Goal: Check status: Check status

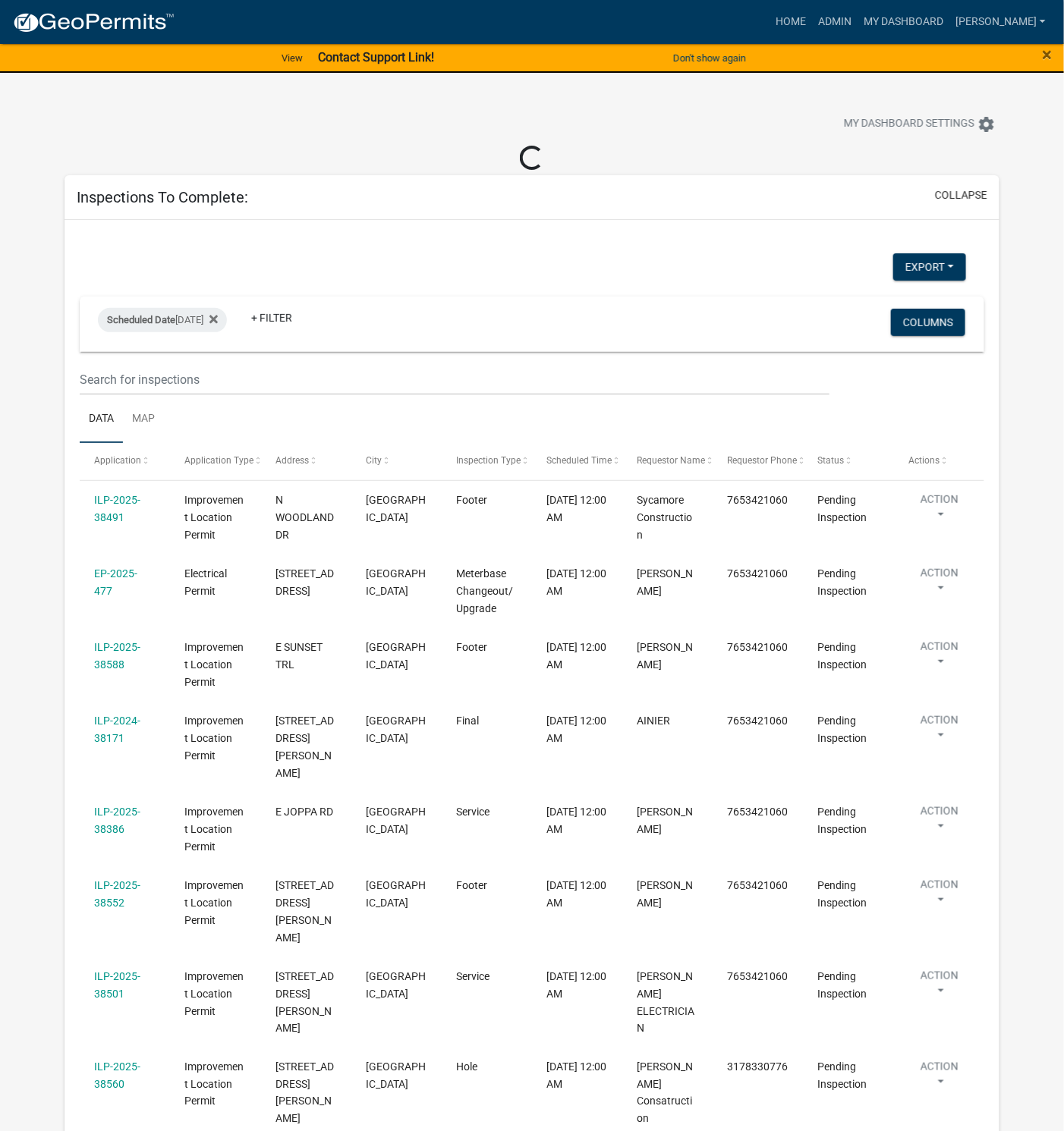
select select "1: 25"
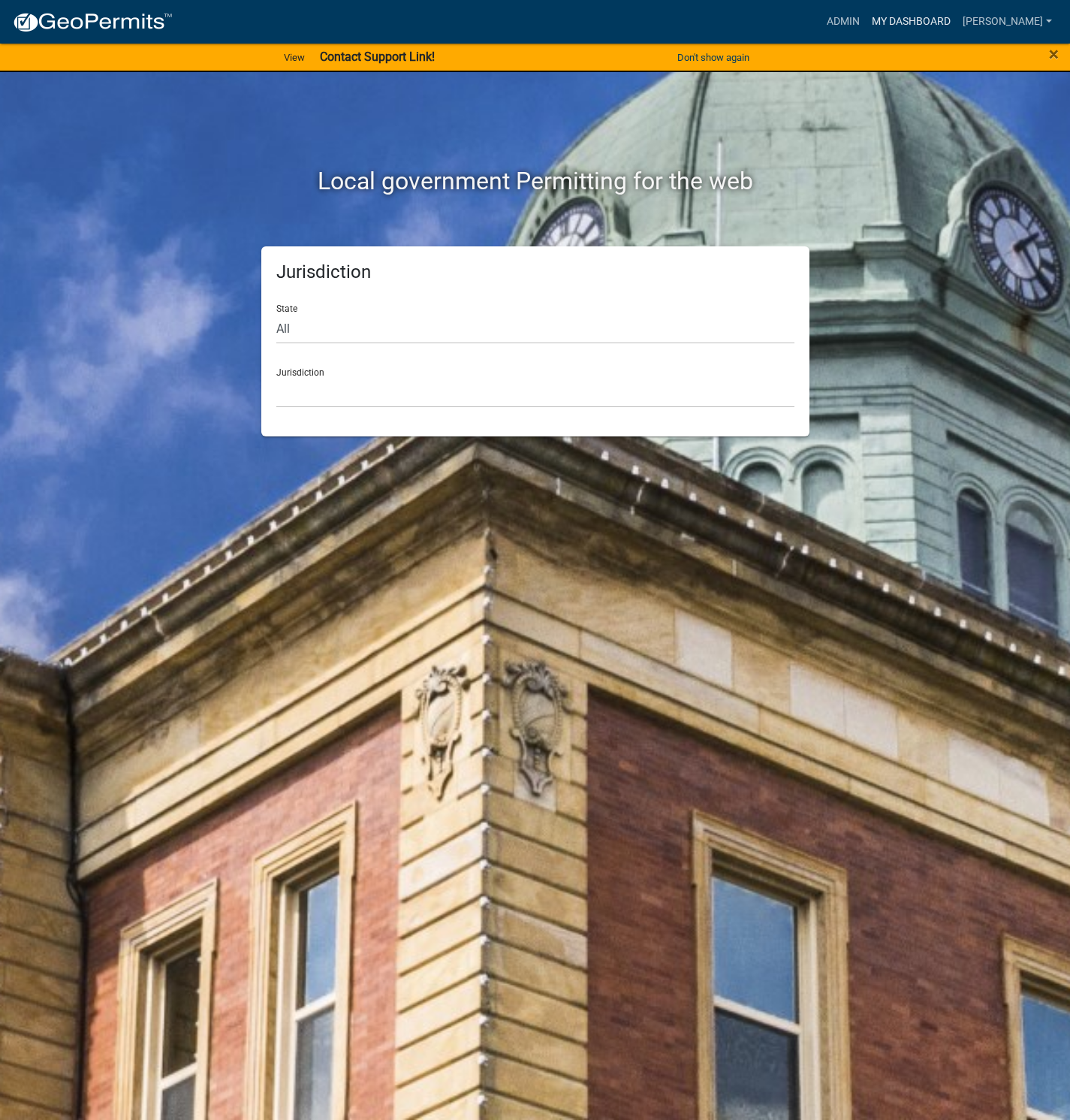
click at [943, 24] on link "My Dashboard" at bounding box center [911, 21] width 91 height 28
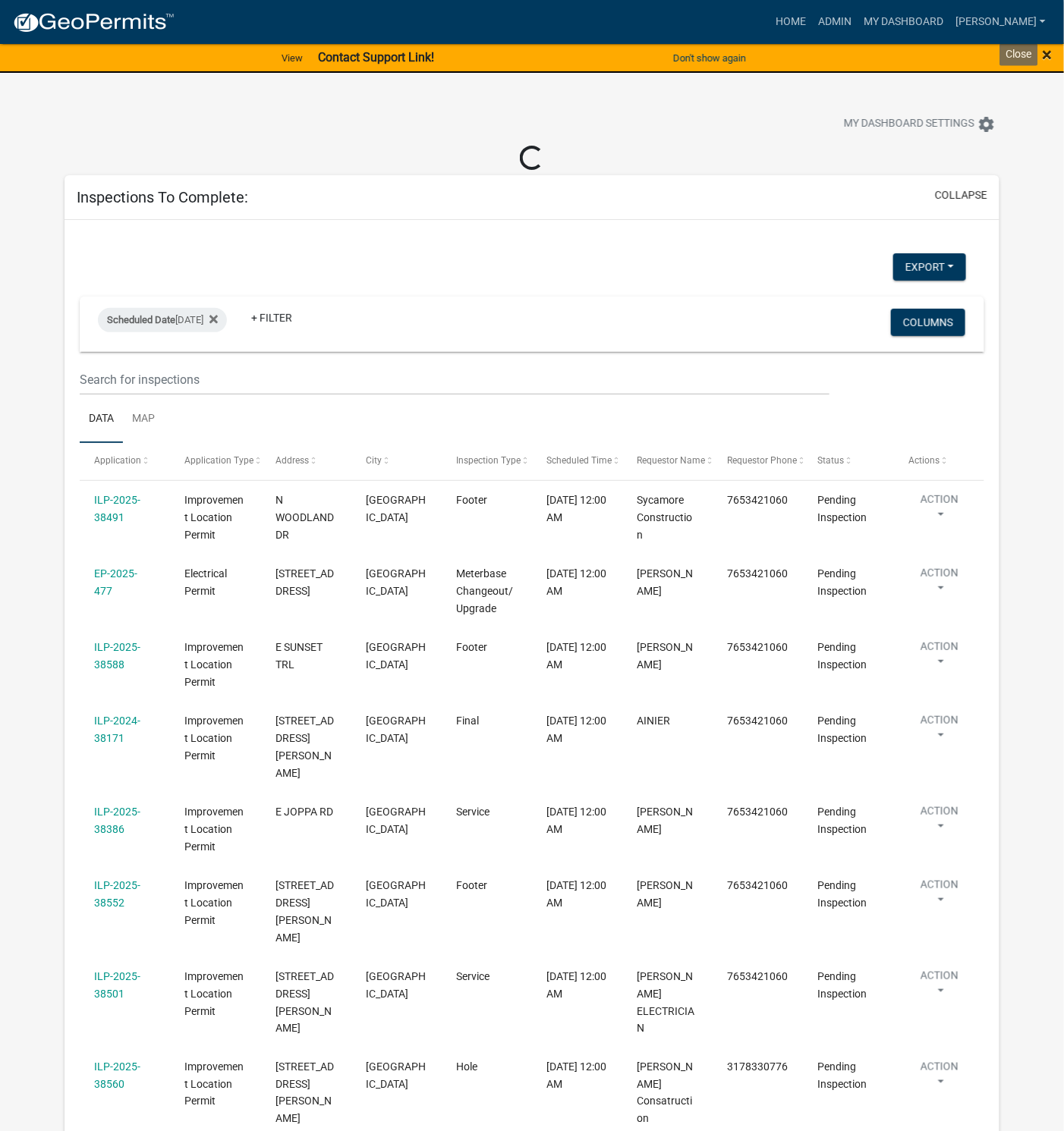
click at [1047, 56] on span "×" at bounding box center [1048, 55] width 10 height 21
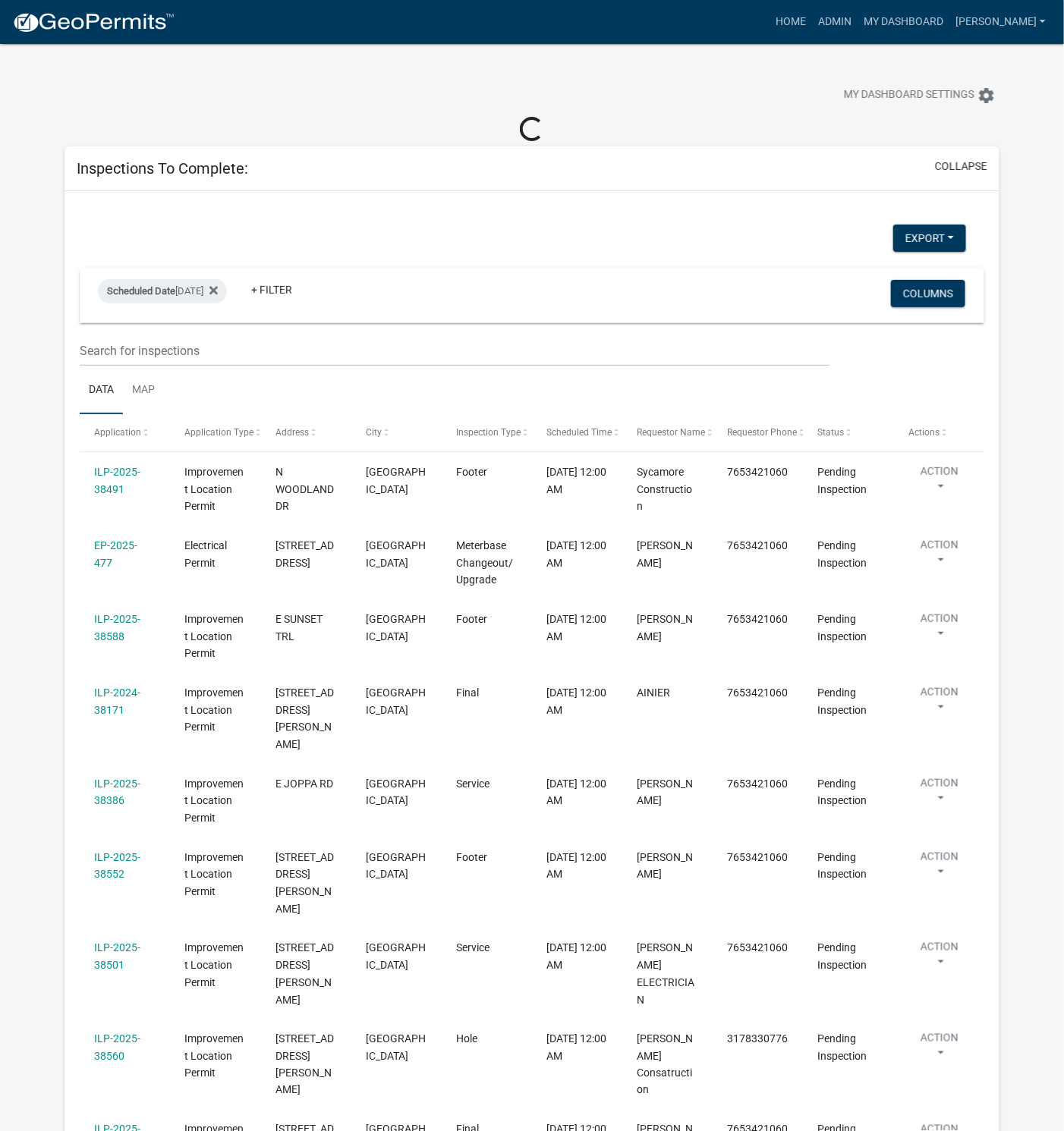
select select "1: 25"
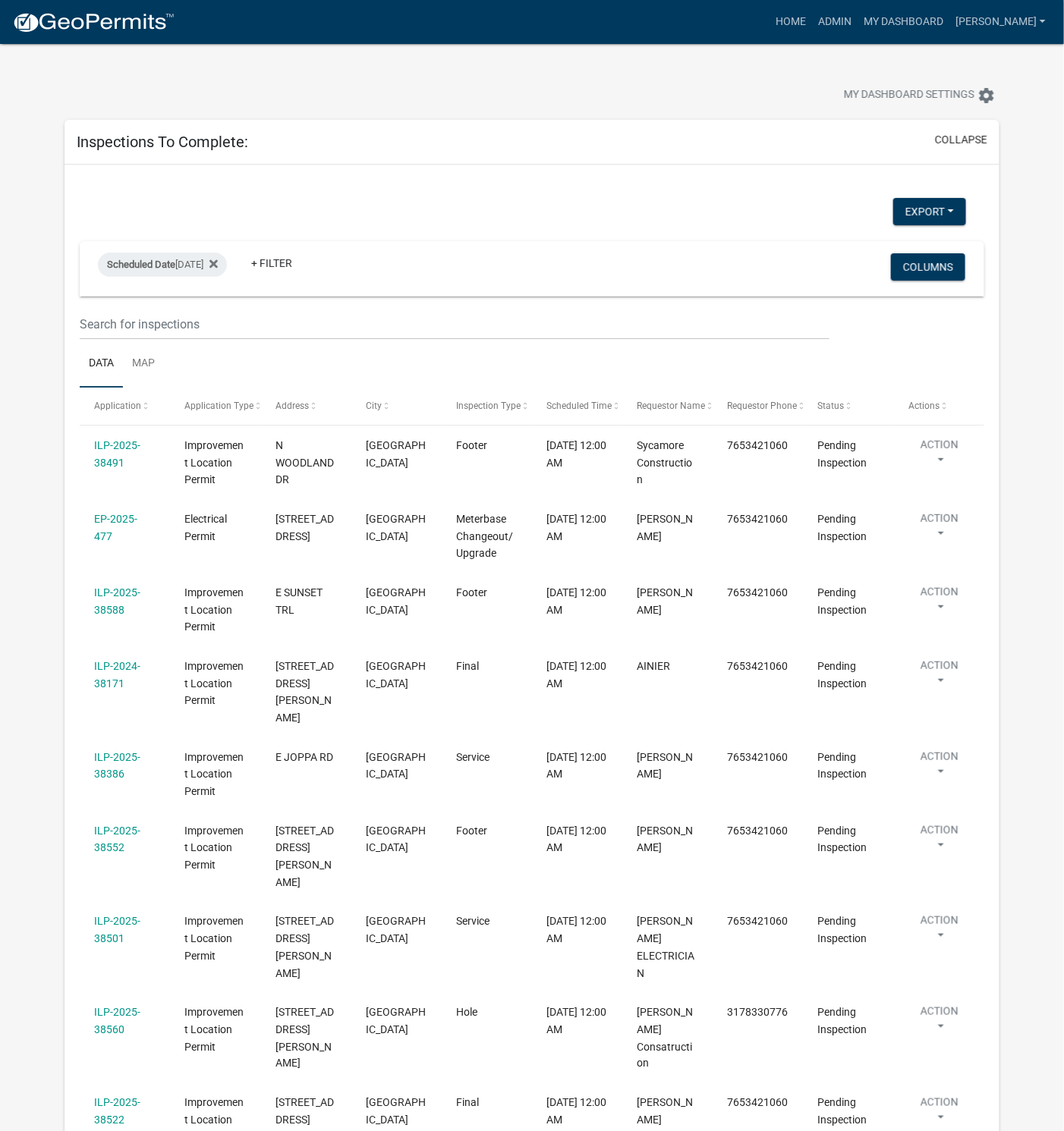
click at [136, 522] on link "EP-2025-477" at bounding box center [116, 527] width 43 height 30
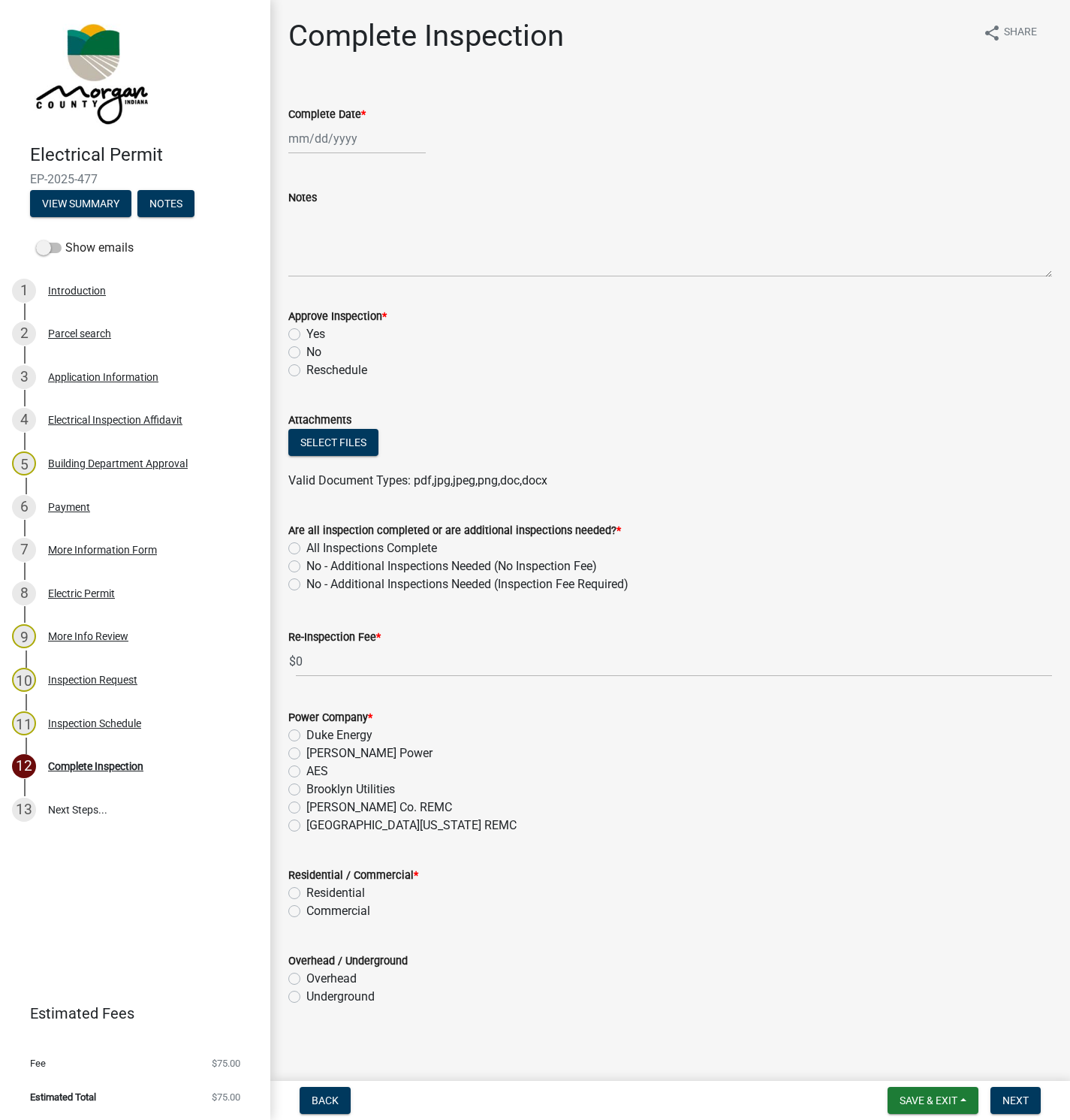
click at [85, 463] on div "Building Department Approval" at bounding box center [118, 463] width 140 height 11
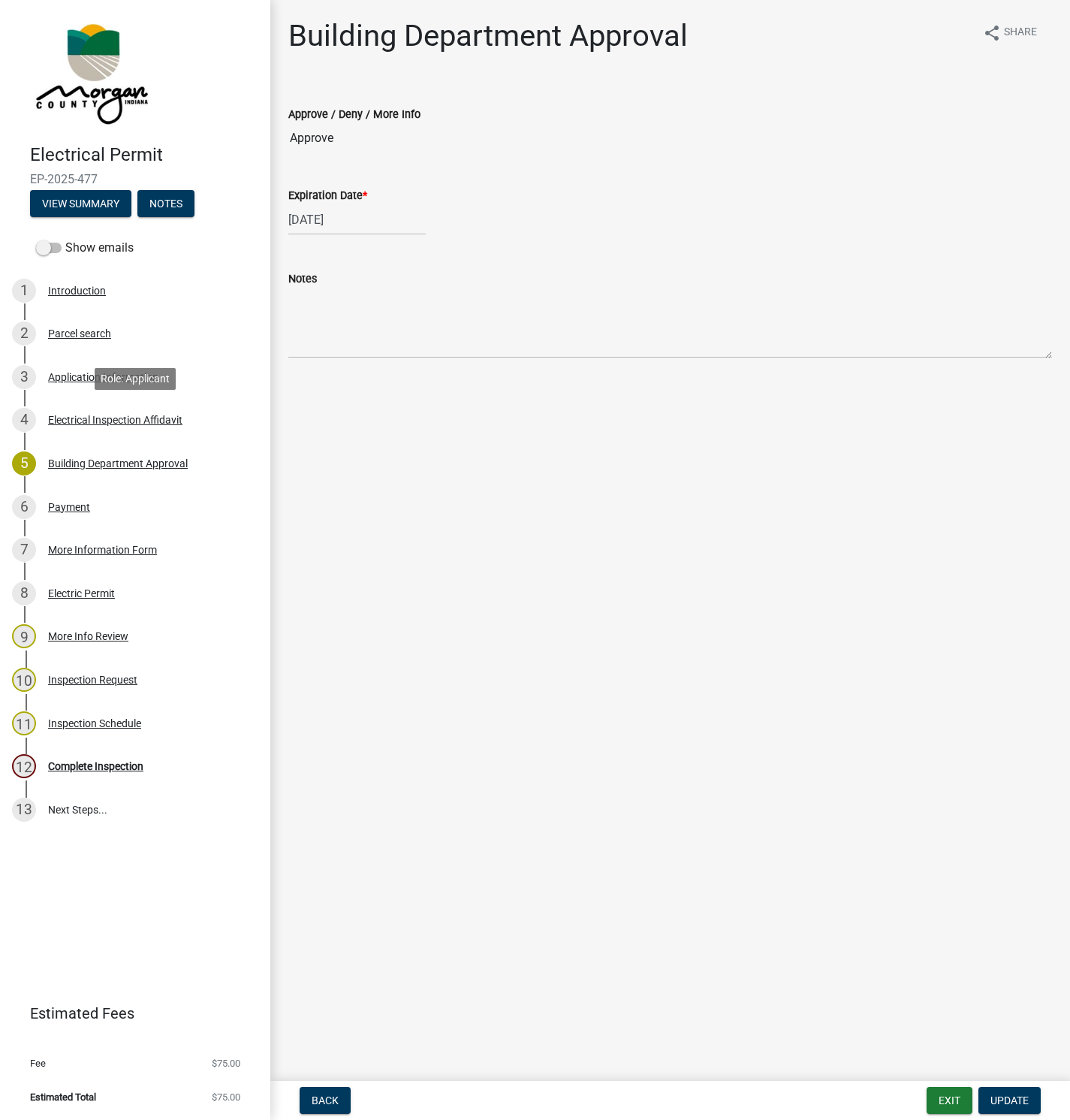
click at [67, 422] on div "Electrical Inspection Affidavit" at bounding box center [115, 420] width 135 height 11
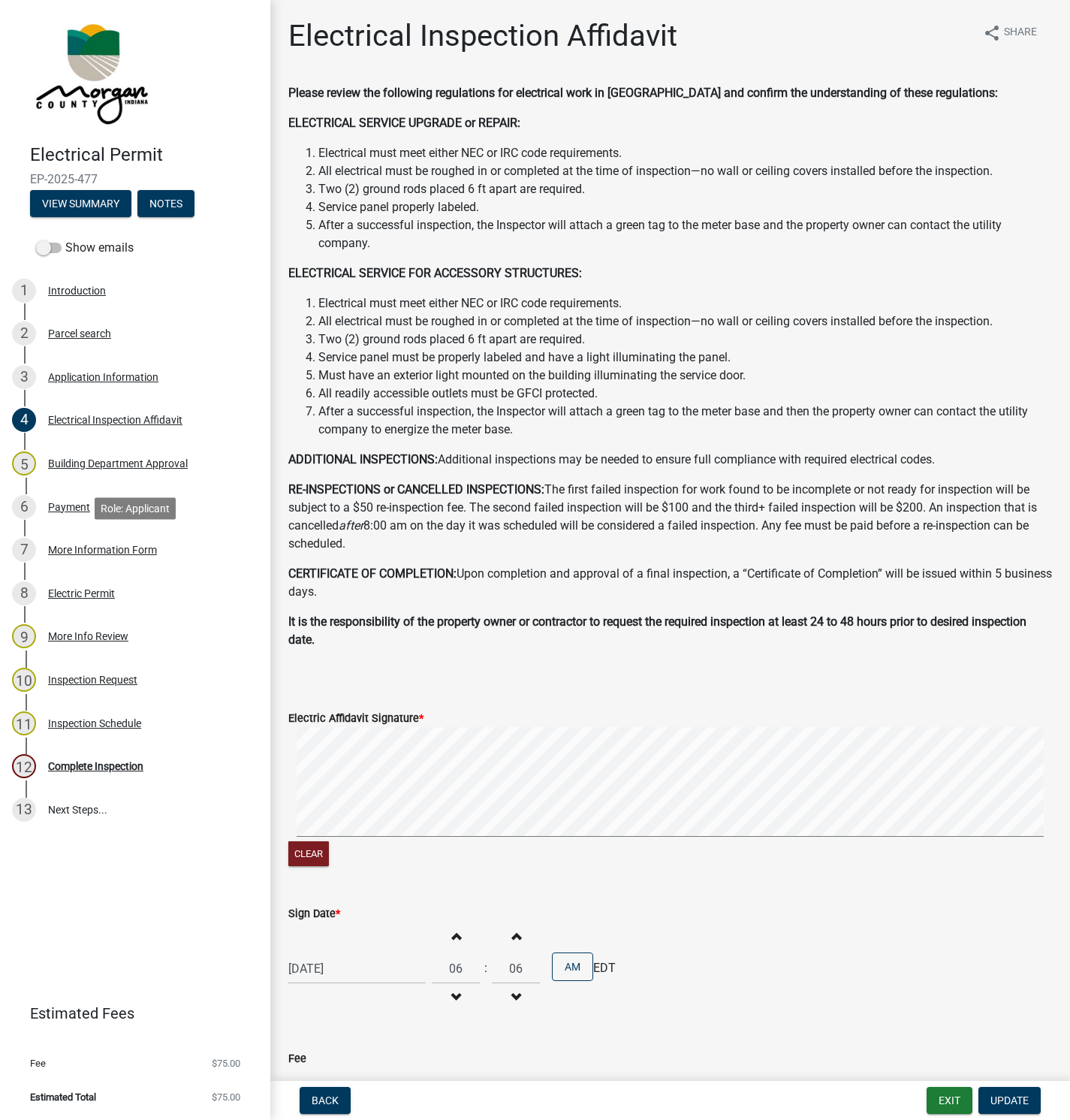
click at [68, 551] on div "More Information Form" at bounding box center [102, 550] width 109 height 11
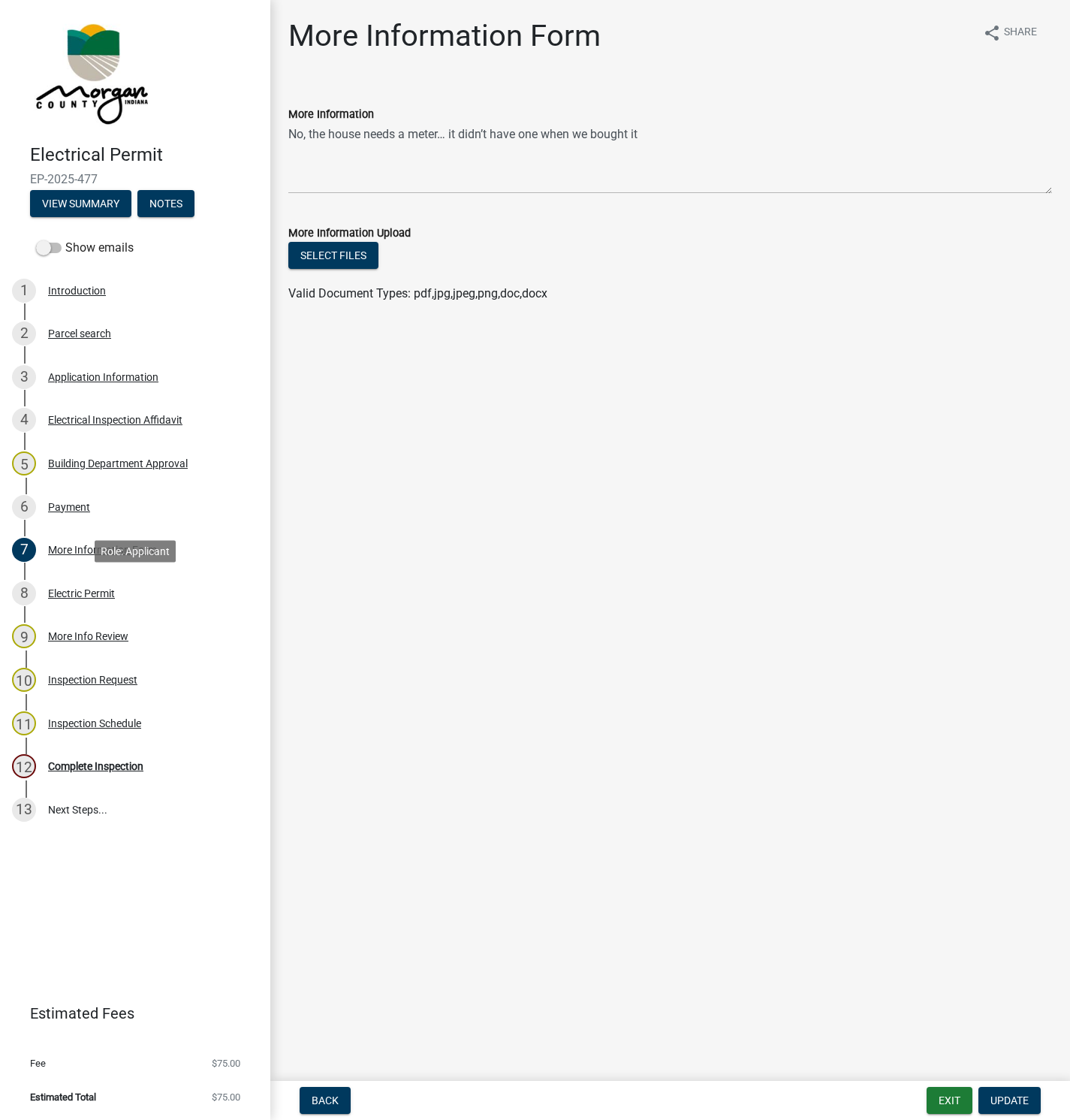
click at [90, 597] on div "Electric Permit" at bounding box center [81, 593] width 67 height 11
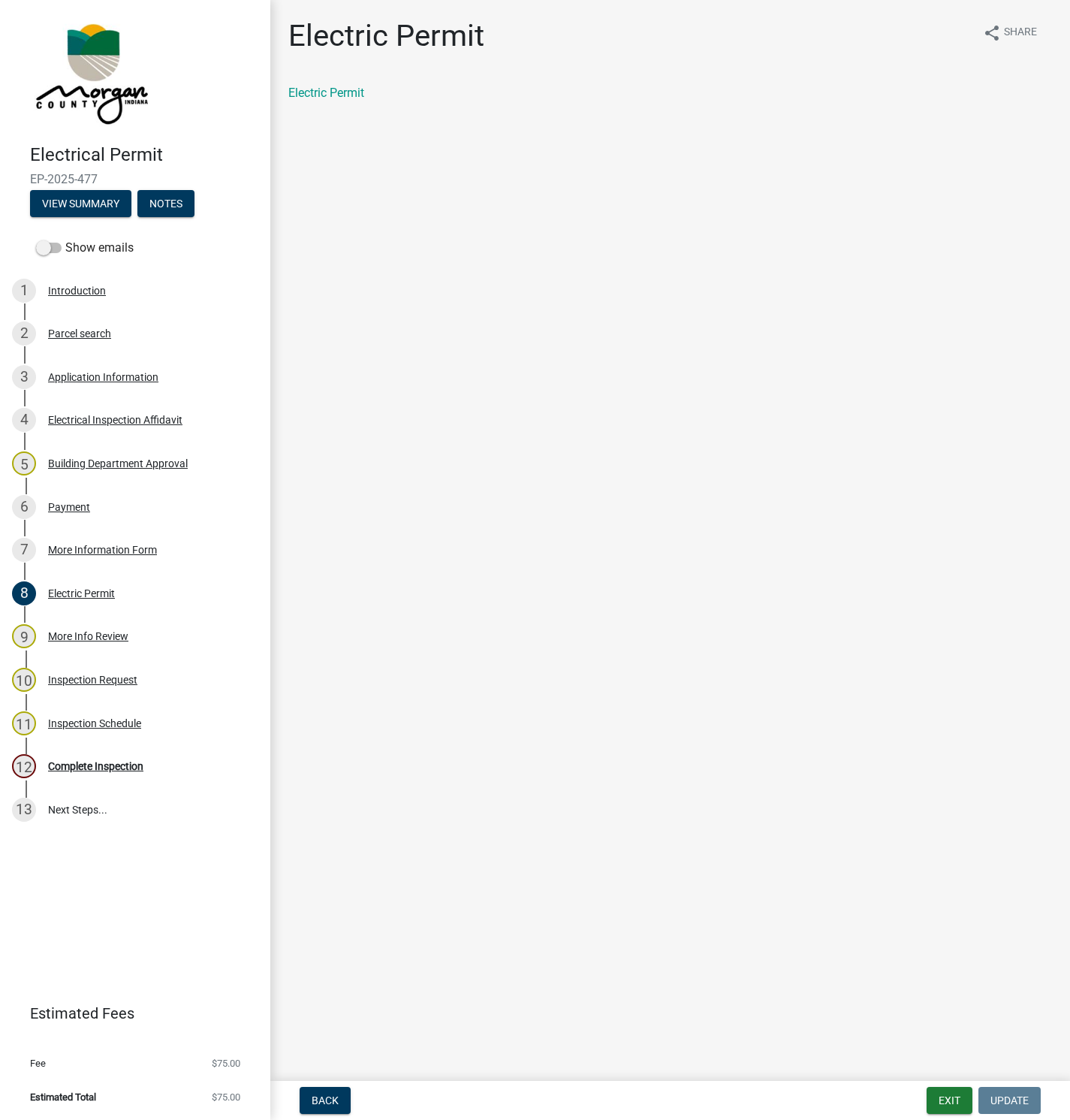
click at [343, 100] on div "Electric Permit" at bounding box center [670, 93] width 764 height 18
click at [352, 93] on link "Electric Permit" at bounding box center [326, 93] width 76 height 15
click at [101, 377] on div "Application Information" at bounding box center [103, 377] width 110 height 11
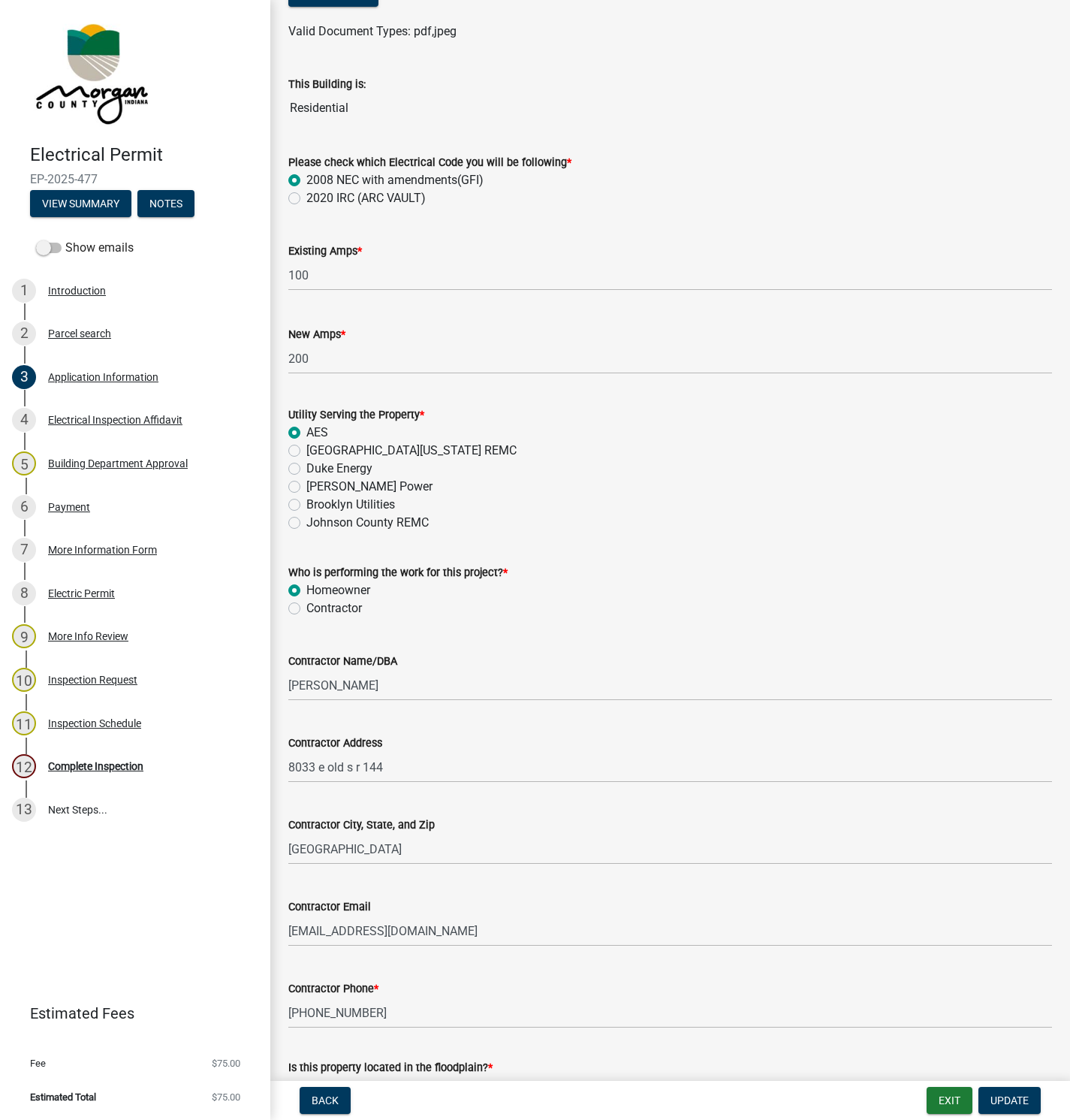
scroll to position [900, 0]
